Goal: Browse casually

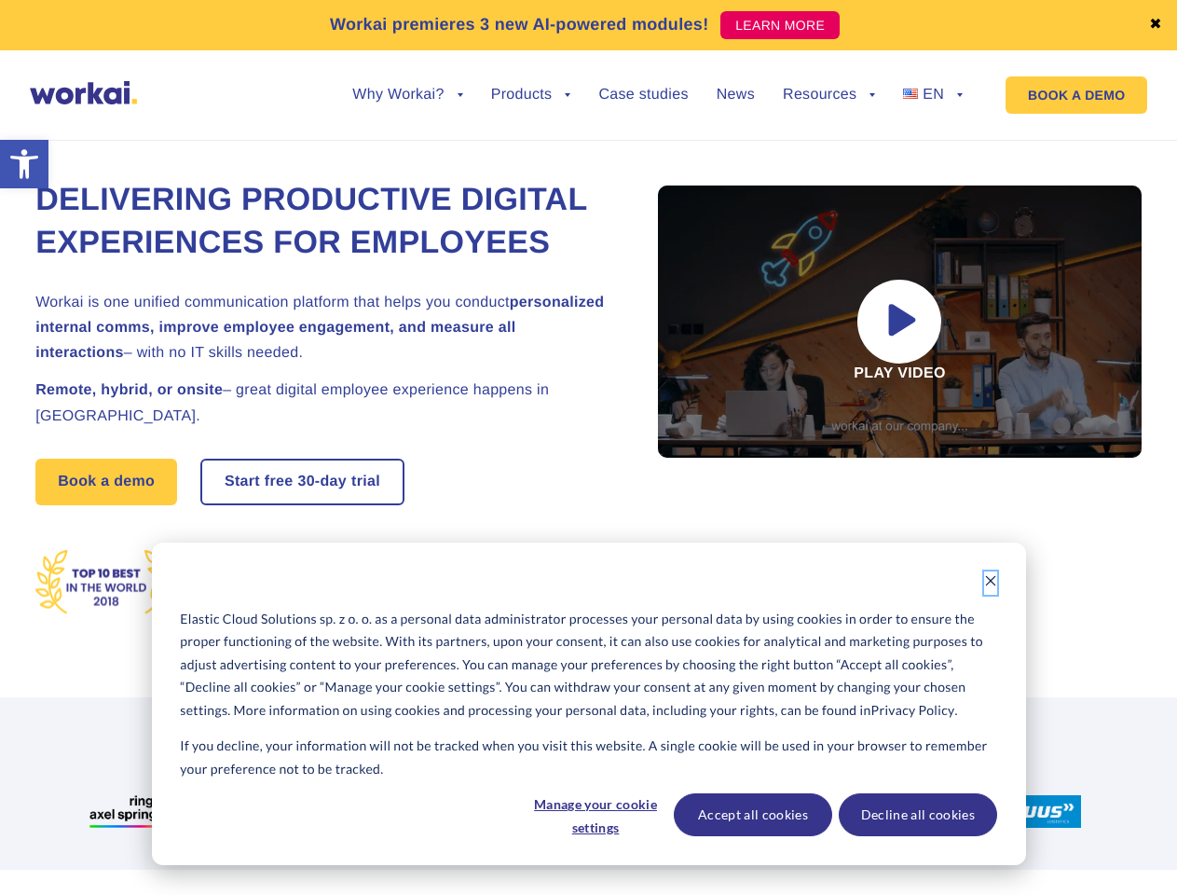
click at [991, 582] on icon "Dismiss cookie banner" at bounding box center [990, 580] width 13 height 13
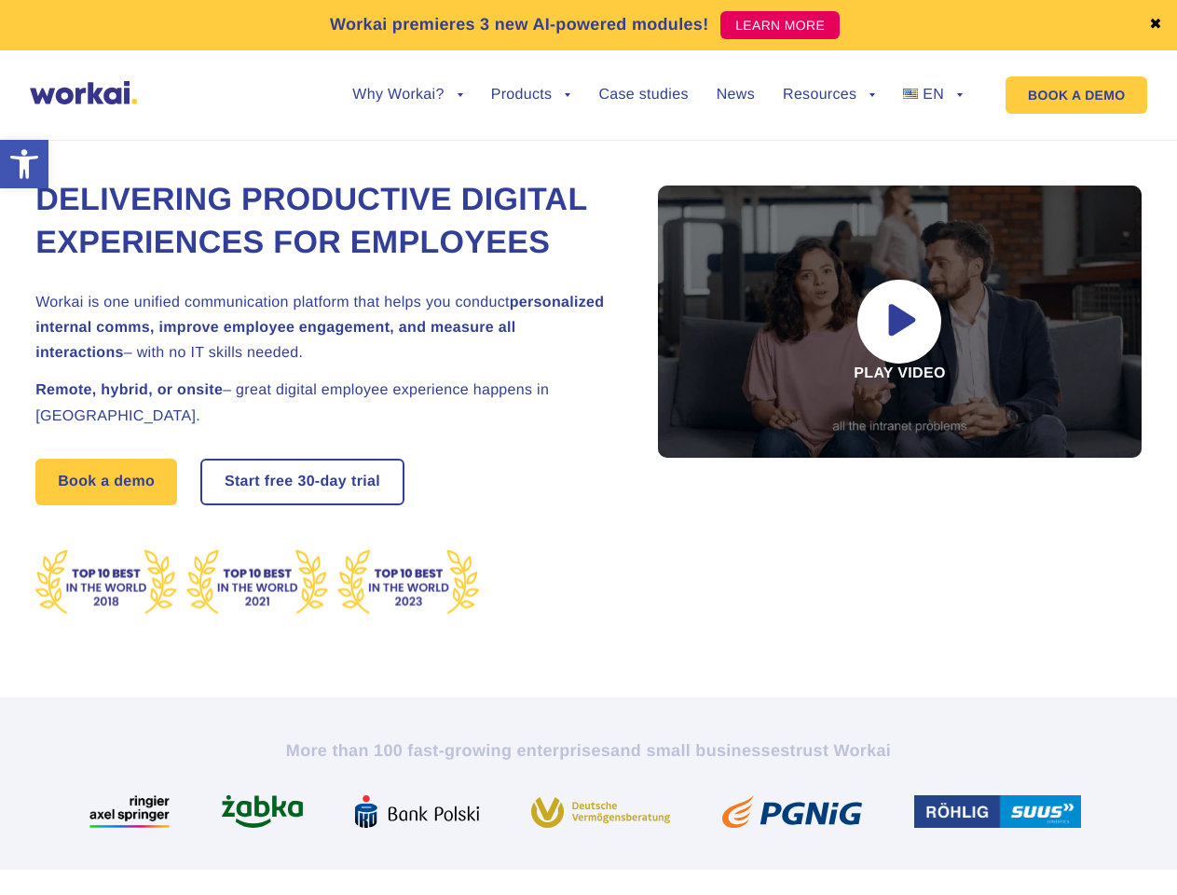
click at [595, 815] on img at bounding box center [608, 811] width 154 height 33
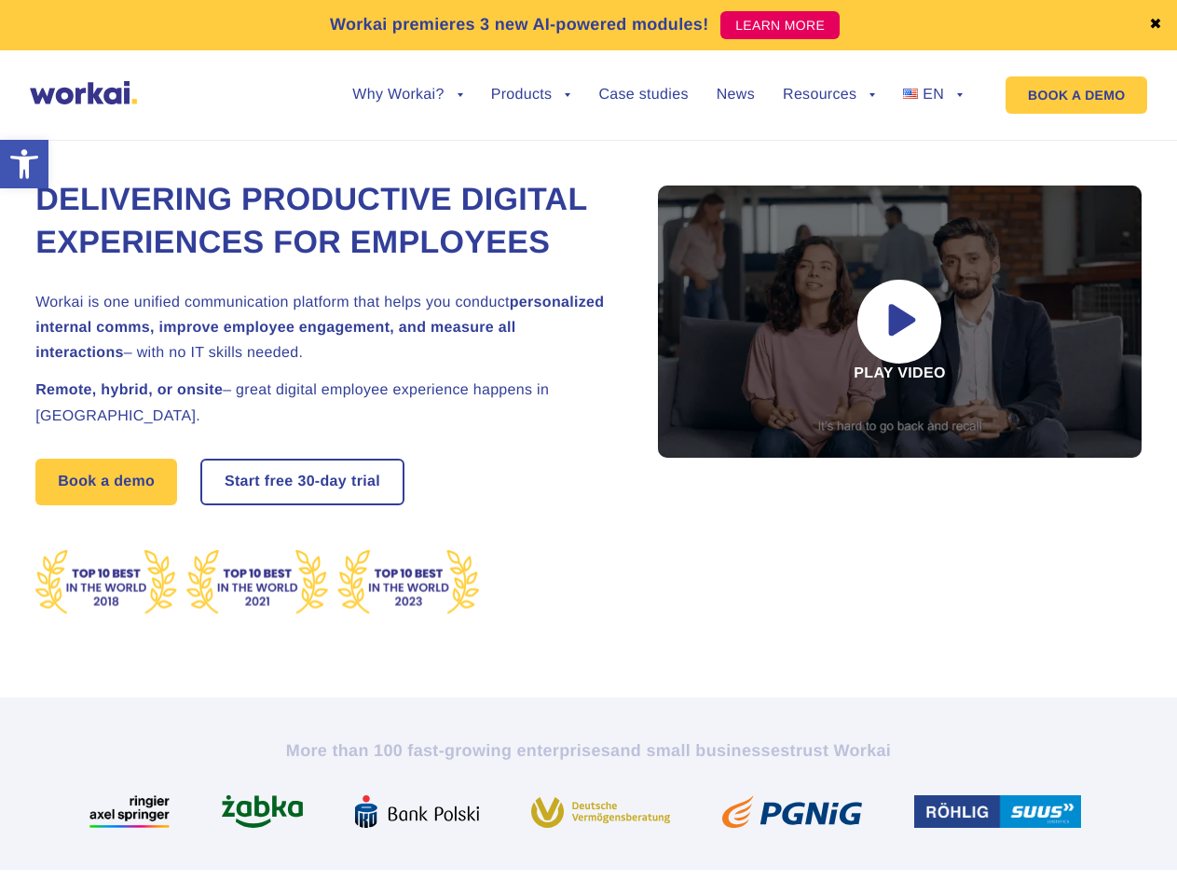
click at [752, 815] on img at bounding box center [799, 811] width 155 height 33
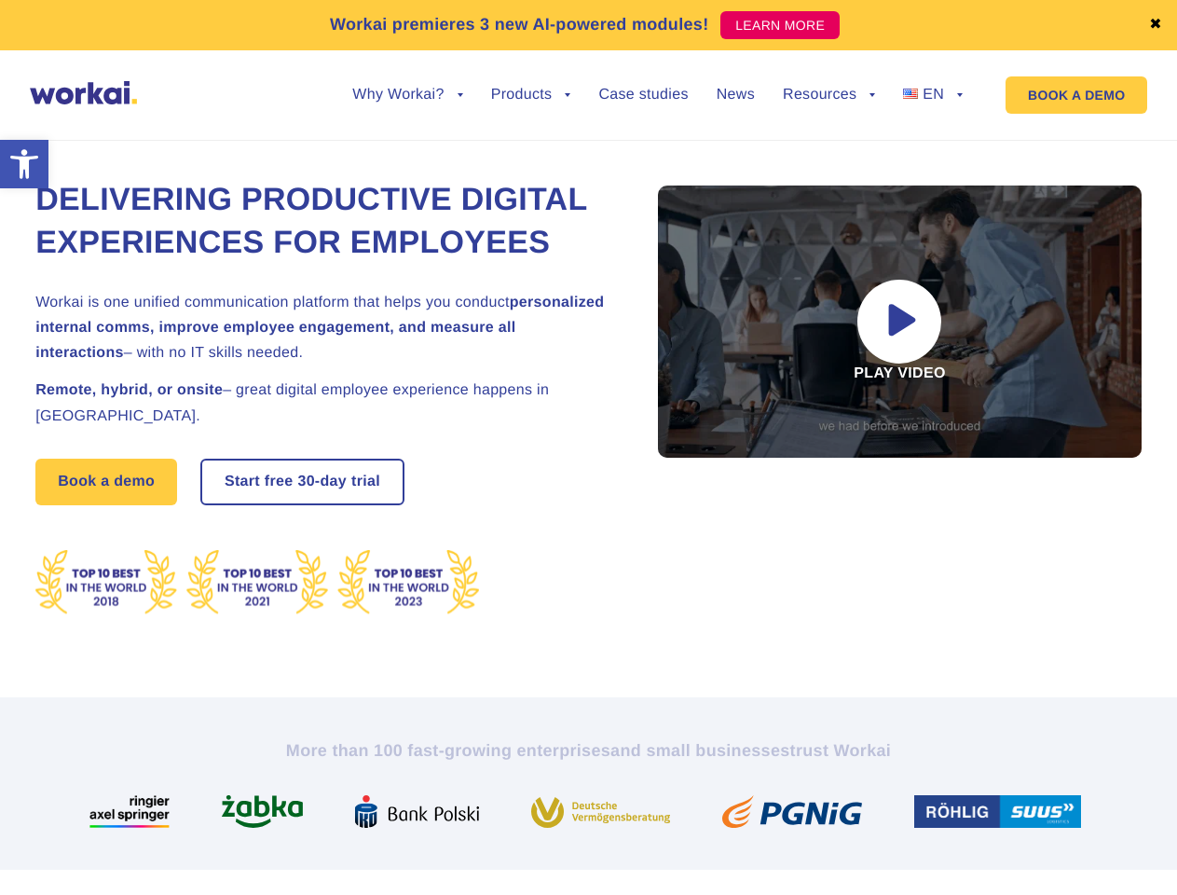
click at [917, 815] on img at bounding box center [1005, 811] width 182 height 33
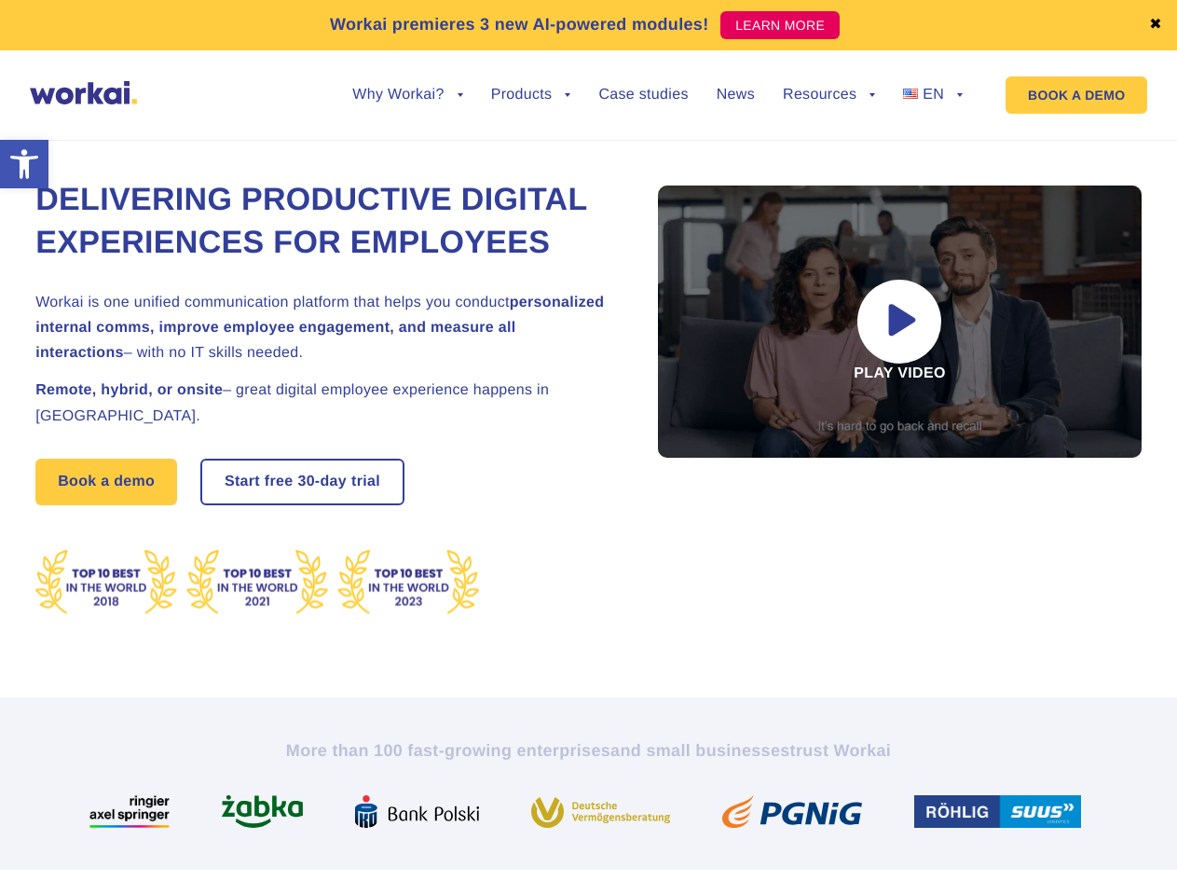
click at [1156, 25] on link "✖" at bounding box center [1155, 25] width 13 height 15
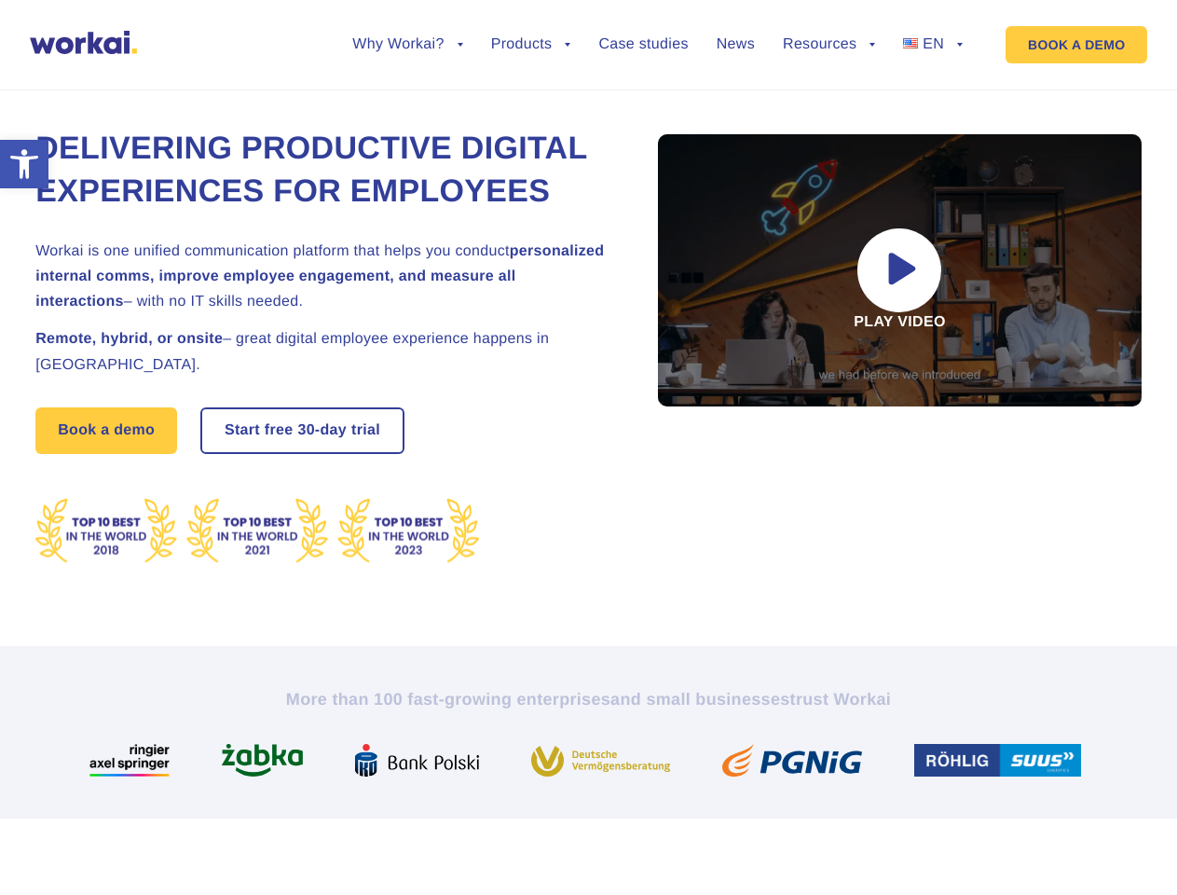
click at [407, 109] on div "Delivering Productive Digital Experiences for Employees Workai is one unified c…" at bounding box center [588, 346] width 1106 height 599
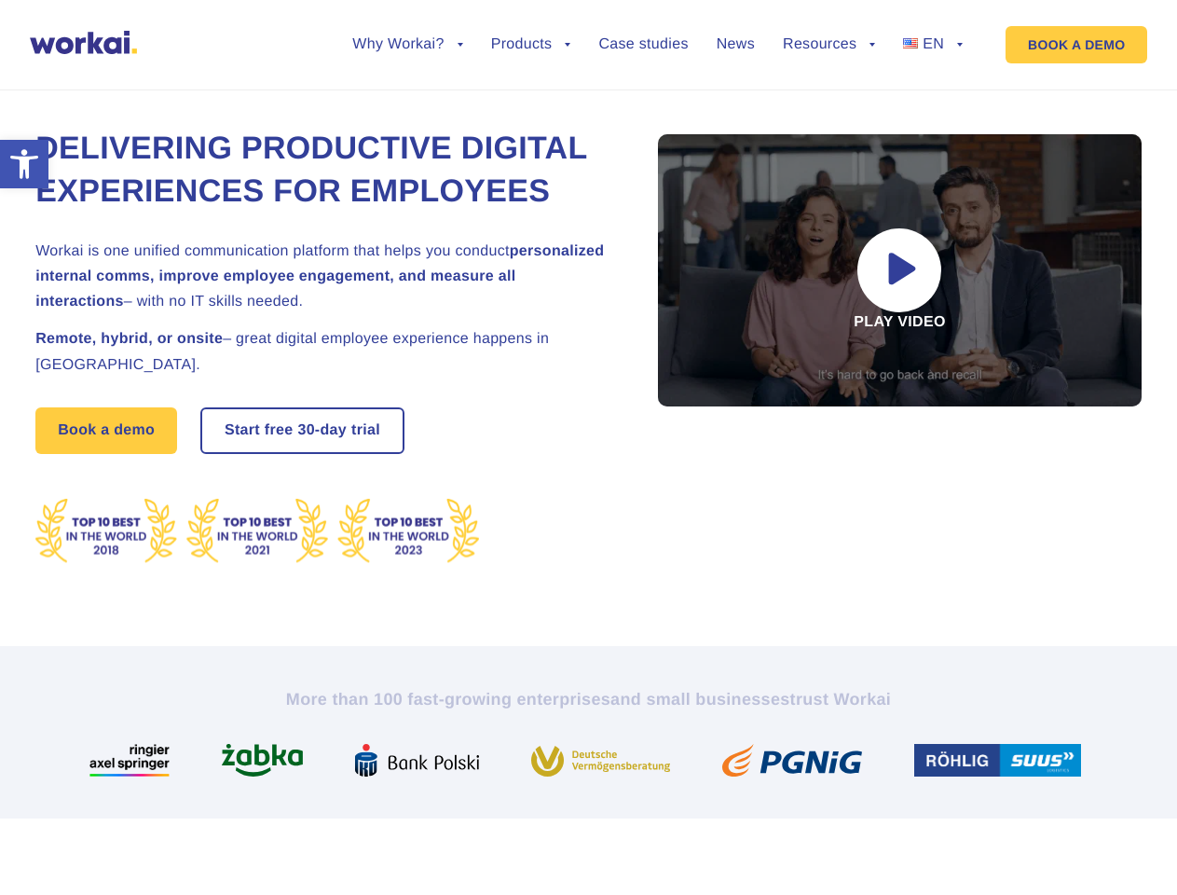
click at [407, 95] on div "Delivering Productive Digital Experiences for Employees Workai is one unified c…" at bounding box center [588, 346] width 1106 height 599
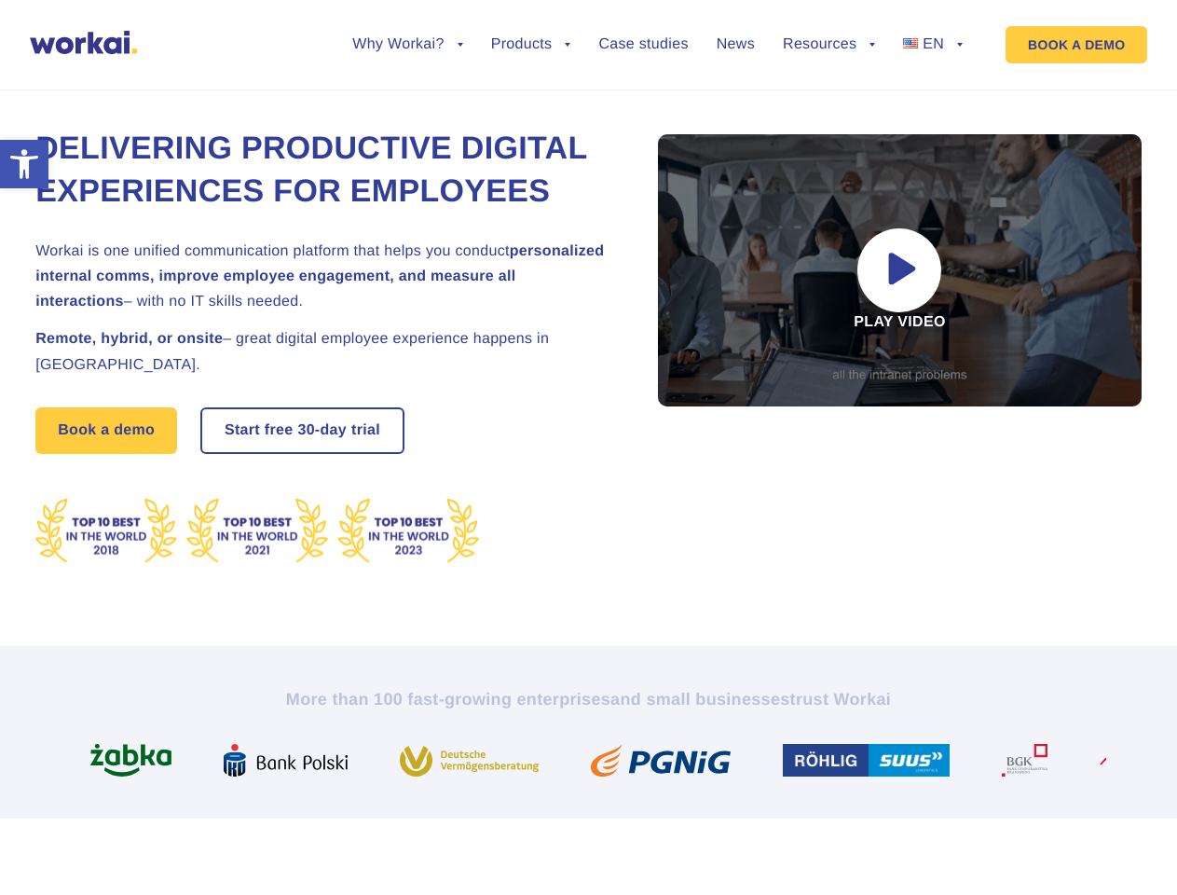
click at [531, 109] on div "Delivering Productive Digital Experiences for Employees Workai is one unified c…" at bounding box center [588, 346] width 1106 height 599
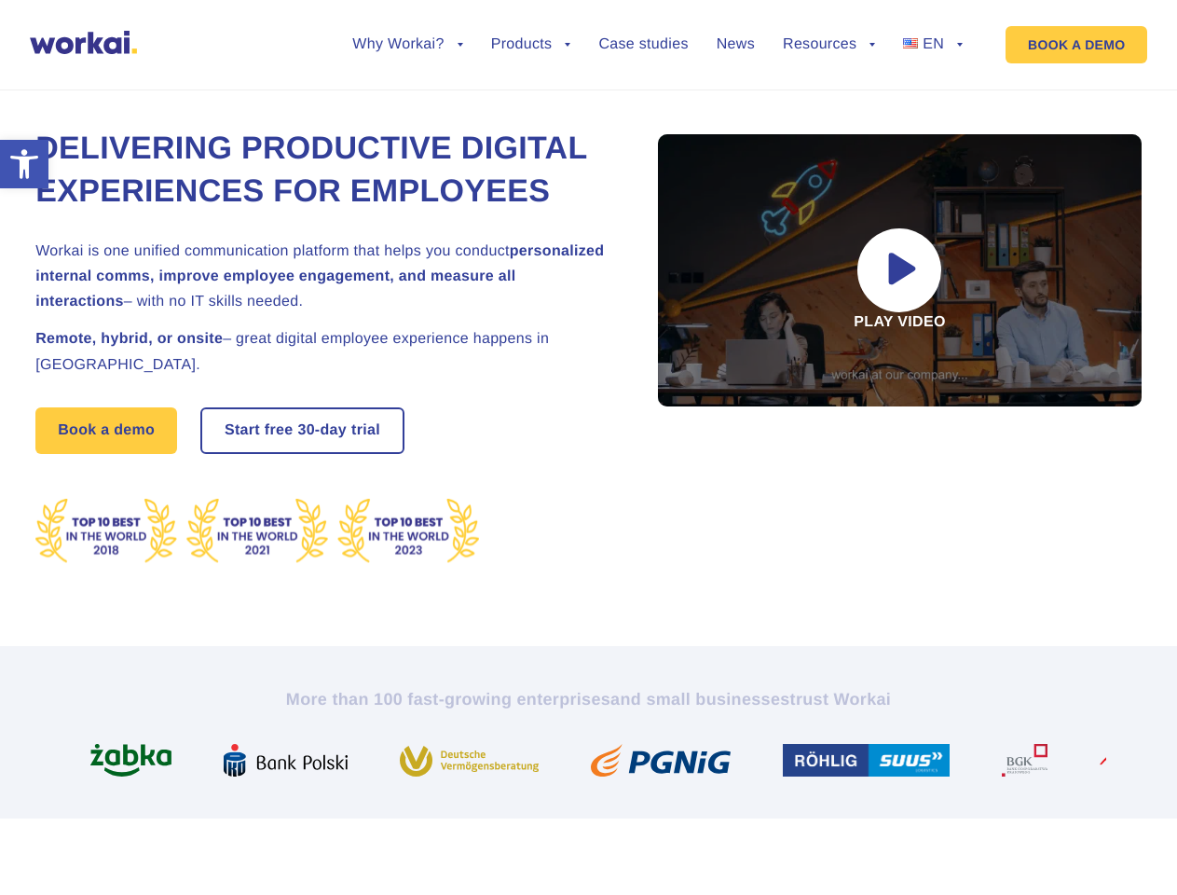
click at [828, 109] on div "Delivering Productive Digital Experiences for Employees Workai is one unified c…" at bounding box center [588, 346] width 1106 height 599
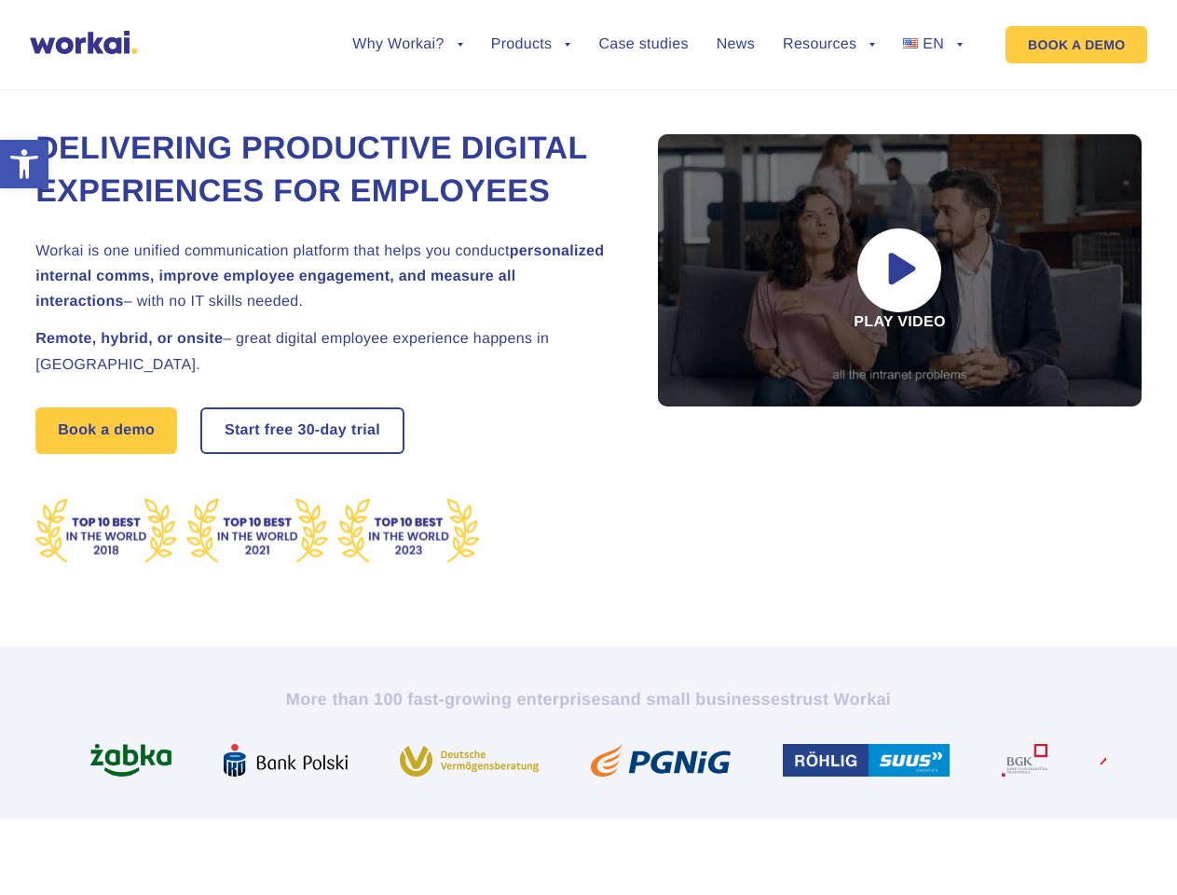
click at [828, 95] on div "Delivering Productive Digital Experiences for Employees Workai is one unified c…" at bounding box center [588, 346] width 1106 height 599
